Goal: Task Accomplishment & Management: Complete application form

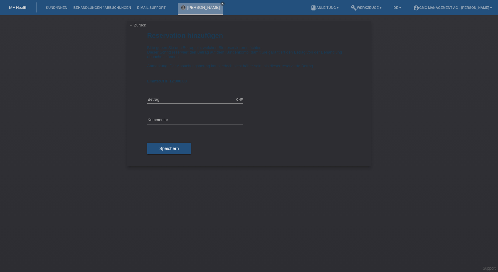
click at [31, 9] on div "MF Health" at bounding box center [18, 7] width 37 height 10
click at [20, 9] on link "MF Health" at bounding box center [18, 7] width 18 height 5
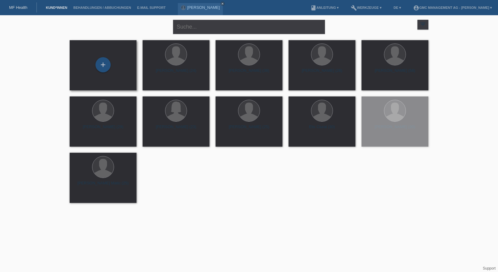
click at [92, 66] on div "+" at bounding box center [103, 65] width 57 height 16
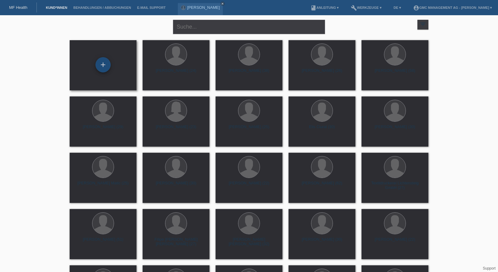
click at [104, 65] on div "+" at bounding box center [103, 64] width 15 height 15
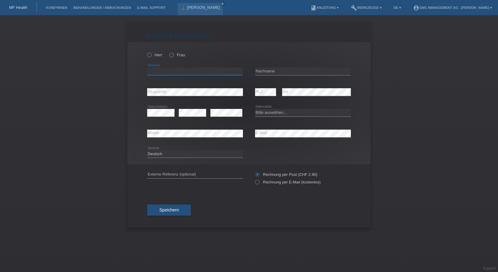
click at [186, 73] on input "text" at bounding box center [195, 72] width 96 height 8
paste input "[PERSON_NAME]"
type input "Timothy"
click at [304, 73] on input "text" at bounding box center [303, 72] width 96 height 8
type input "Smith"
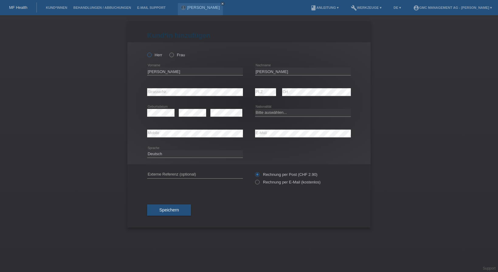
click at [146, 52] on icon at bounding box center [146, 52] width 0 height 0
click at [151, 56] on input "Herr" at bounding box center [149, 55] width 4 height 4
radio input "true"
click at [255, 109] on select "Bitte auswählen... Schweiz Deutschland Liechtenstein Österreich ------------ Af…" at bounding box center [303, 112] width 96 height 7
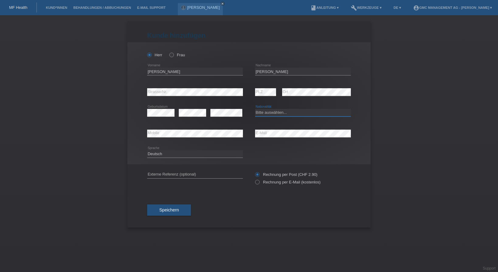
select select "CH"
click option "[GEOGRAPHIC_DATA]" at bounding box center [0, 0] width 0 height 0
click at [182, 212] on button "Speichern" at bounding box center [169, 210] width 44 height 12
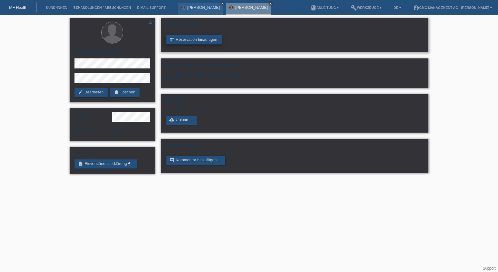
click at [205, 42] on link "post_add Reservation hinzufügen" at bounding box center [194, 39] width 56 height 9
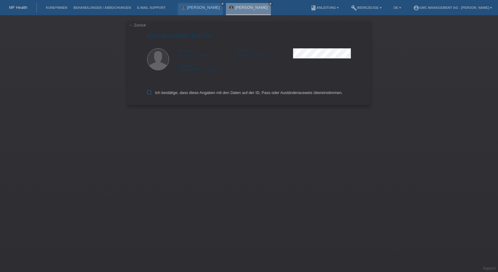
click at [148, 94] on icon at bounding box center [149, 92] width 4 height 4
click at [148, 94] on input "Ich bestätige, dass diese Angaben mit den Daten auf der ID, Pass oder Ausländer…" at bounding box center [149, 92] width 4 height 4
checkbox input "true"
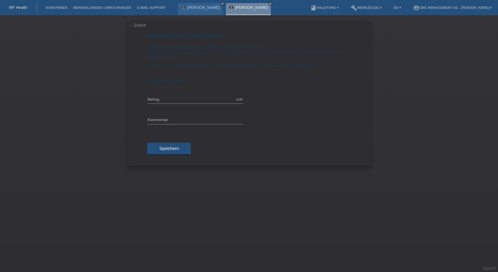
click at [269, 5] on icon "close" at bounding box center [270, 3] width 3 height 3
click at [57, 9] on link "Kund*innen" at bounding box center [56, 8] width 27 height 4
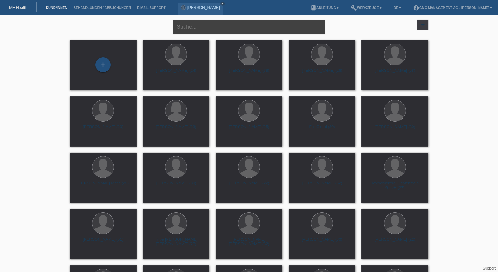
click at [192, 28] on input "text" at bounding box center [249, 27] width 152 height 14
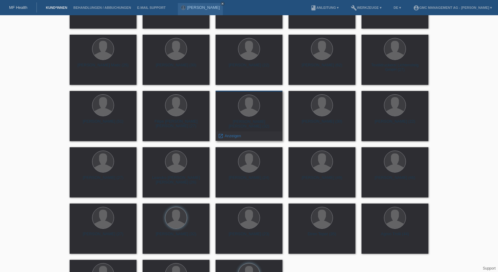
scroll to position [159, 0]
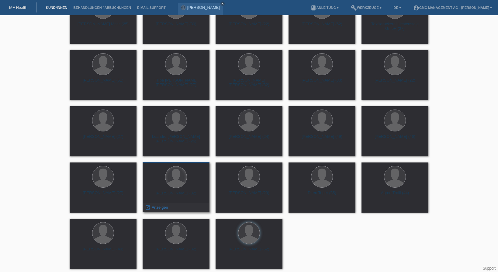
click at [172, 185] on div at bounding box center [176, 176] width 21 height 21
click at [168, 186] on div at bounding box center [176, 177] width 57 height 23
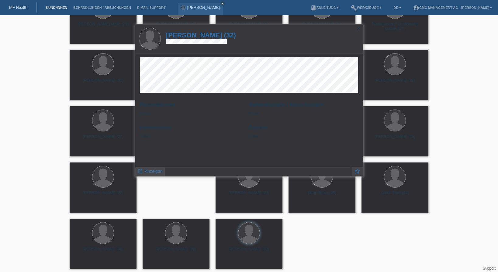
click at [156, 173] on span "Anzeigen" at bounding box center [154, 171] width 18 height 5
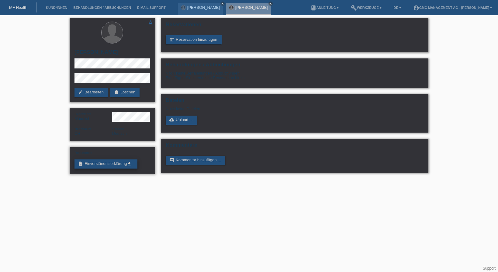
click at [103, 166] on link "description Einverständniserklärung get_app" at bounding box center [106, 163] width 63 height 9
click at [109, 169] on link "description Einverständniserklärung get_app" at bounding box center [106, 163] width 63 height 9
